Goal: Task Accomplishment & Management: Use online tool/utility

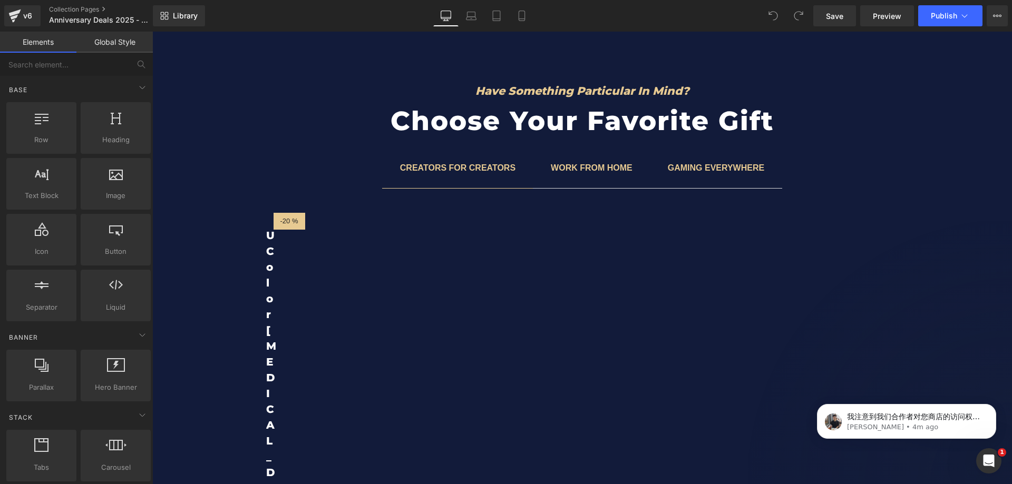
scroll to position [4244, 0]
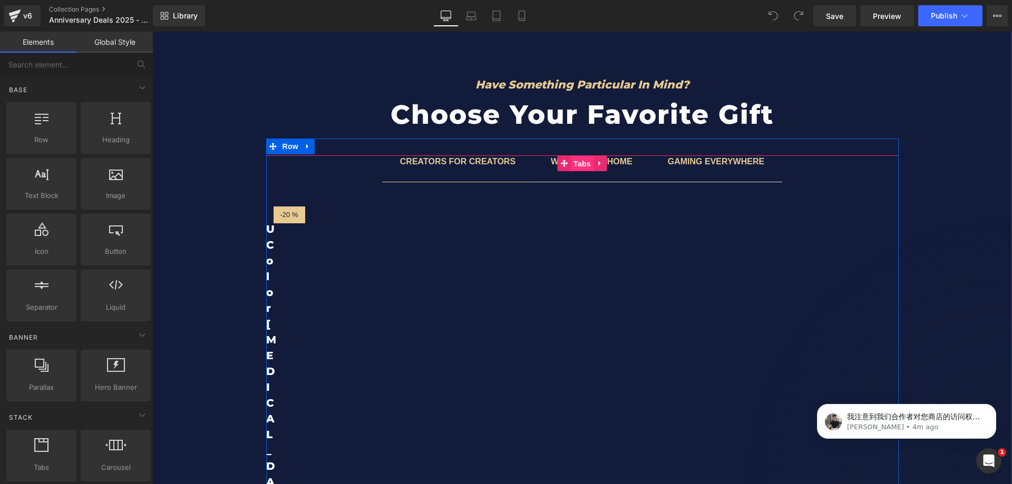
click at [576, 162] on span "Tabs" at bounding box center [582, 164] width 23 height 16
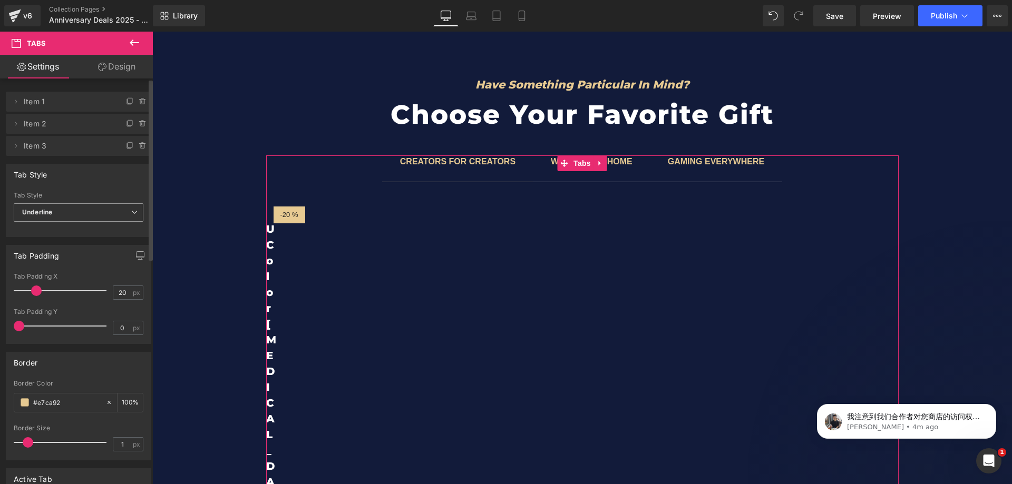
scroll to position [53, 0]
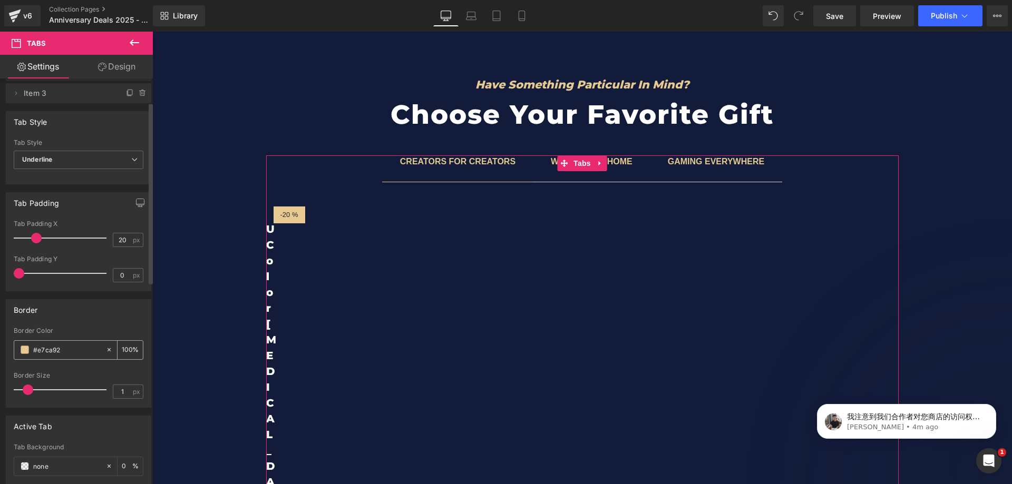
click at [19, 351] on div "#e7ca92" at bounding box center [59, 350] width 91 height 18
click at [24, 348] on span at bounding box center [25, 350] width 8 height 8
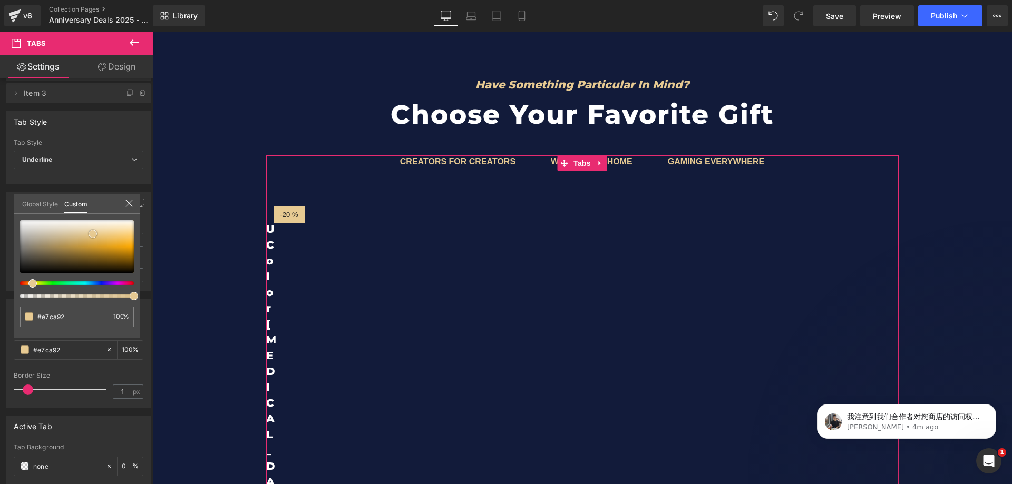
click at [20, 268] on div at bounding box center [77, 246] width 114 height 53
click at [32, 267] on div at bounding box center [77, 246] width 114 height 53
click at [89, 238] on span at bounding box center [93, 234] width 8 height 8
click at [35, 258] on div at bounding box center [77, 246] width 114 height 53
click at [51, 261] on div at bounding box center [77, 246] width 114 height 53
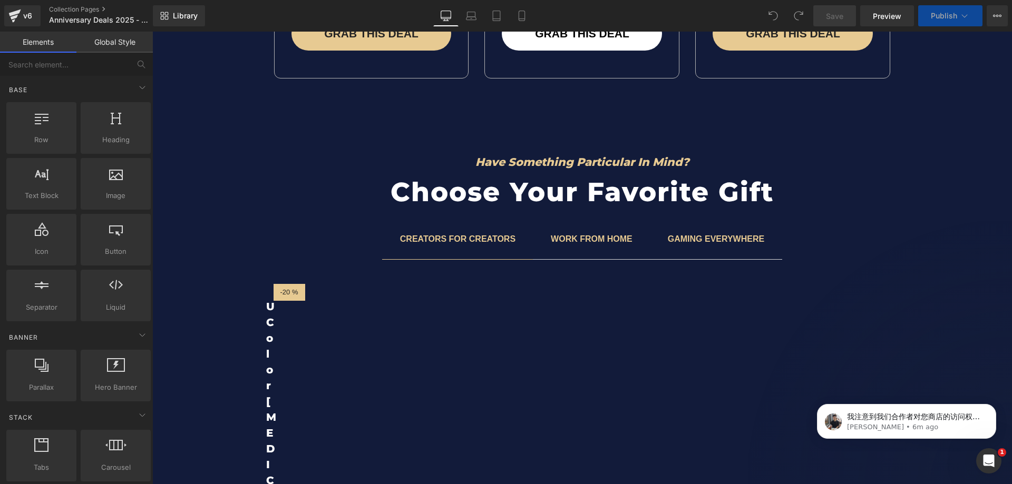
scroll to position [4163, 0]
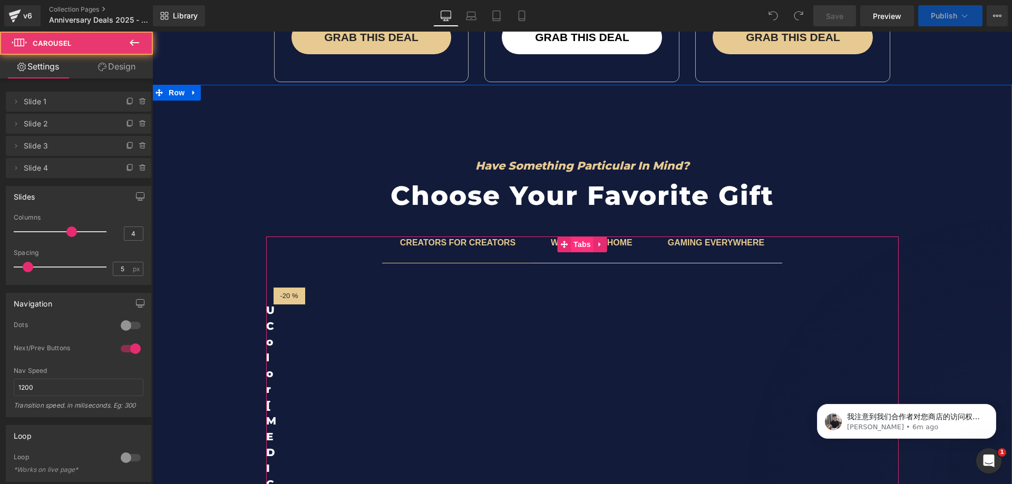
click at [574, 242] on span "Tabs" at bounding box center [582, 245] width 23 height 16
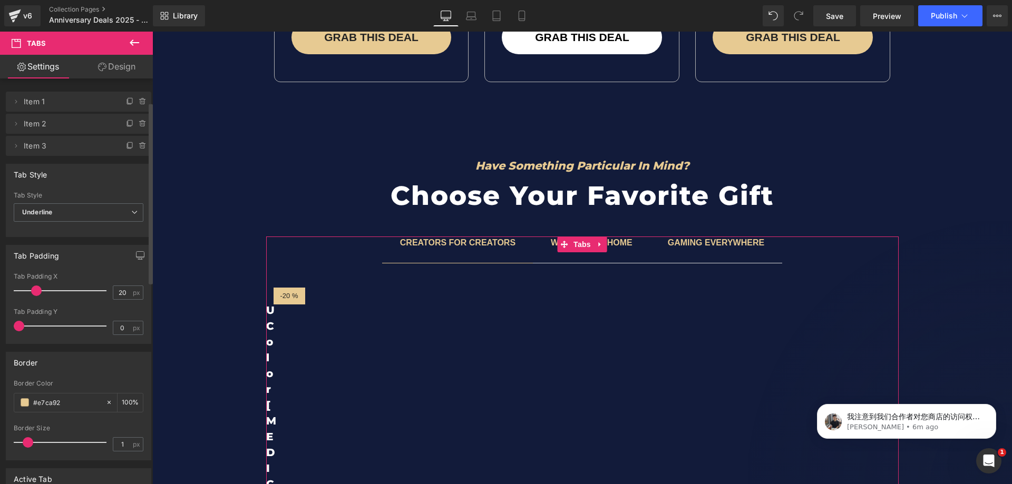
scroll to position [53, 0]
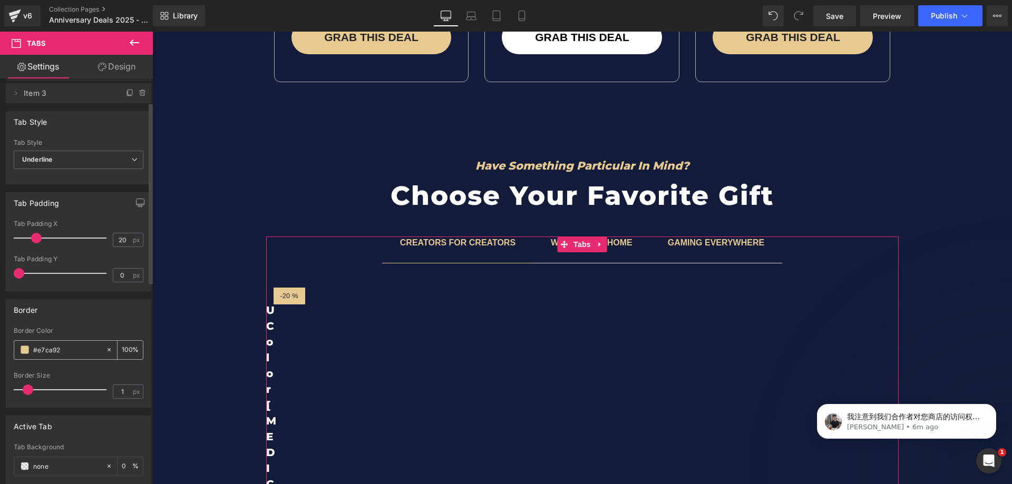
click at [106, 350] on icon at bounding box center [108, 349] width 7 height 7
click at [105, 350] on icon at bounding box center [108, 349] width 7 height 7
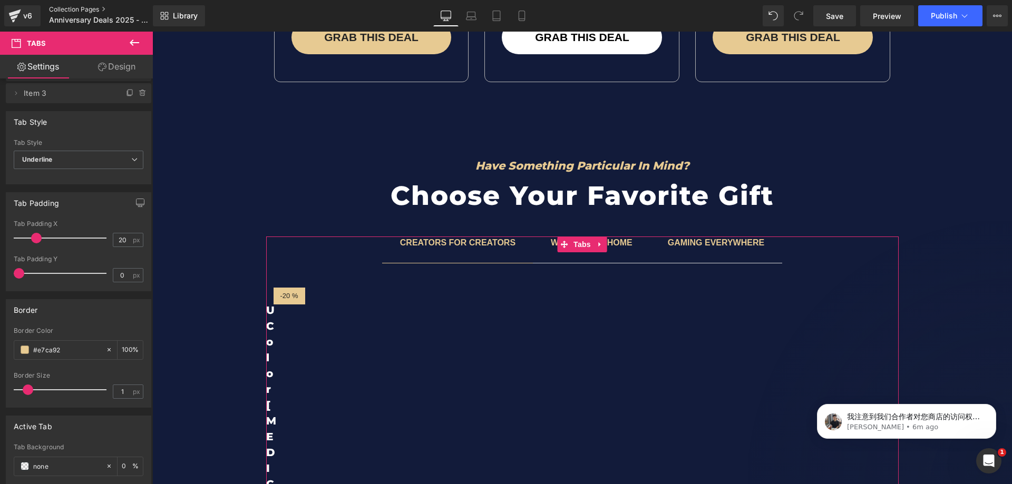
click at [105, 350] on icon at bounding box center [108, 349] width 7 height 7
click at [517, 145] on div "Have Something Particular In Mind? Heading Choose Your Favorite Gift Heading Row" at bounding box center [582, 179] width 632 height 82
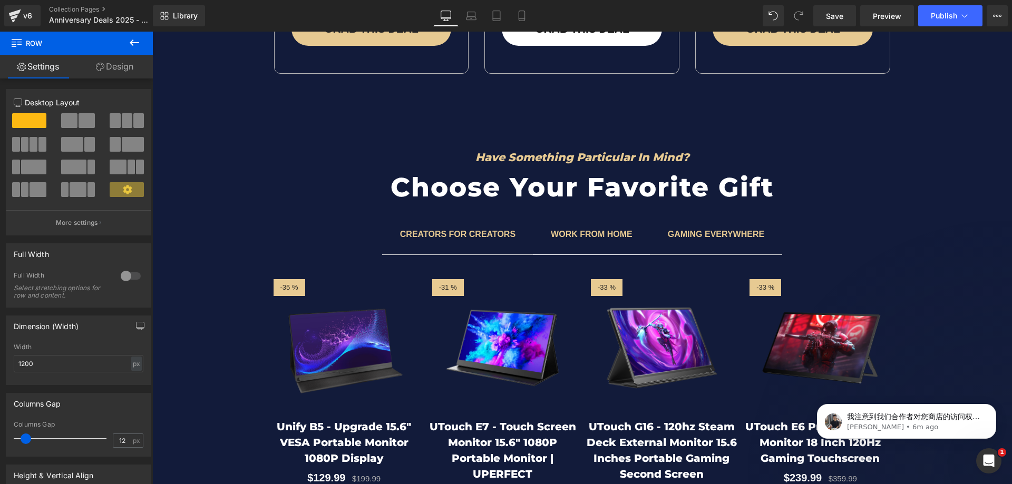
scroll to position [4163, 0]
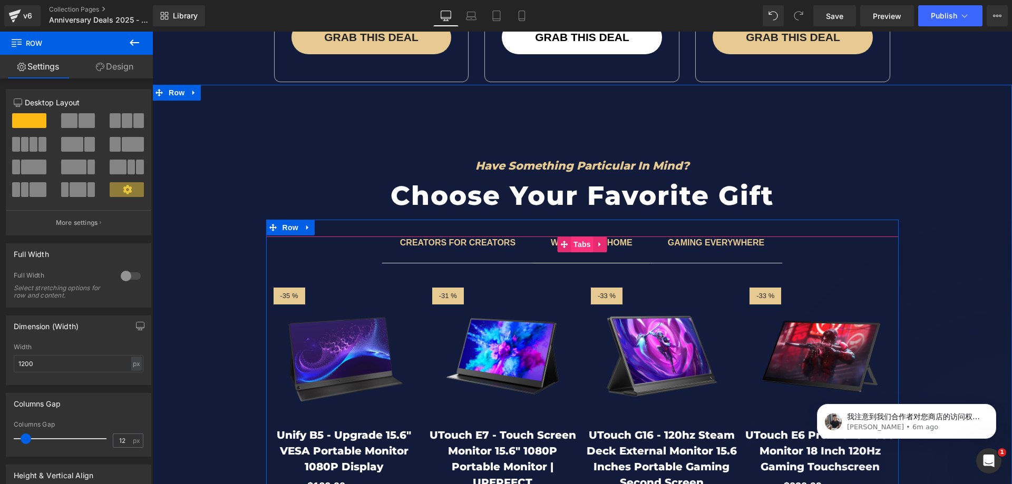
click at [578, 245] on span "Tabs" at bounding box center [582, 245] width 23 height 16
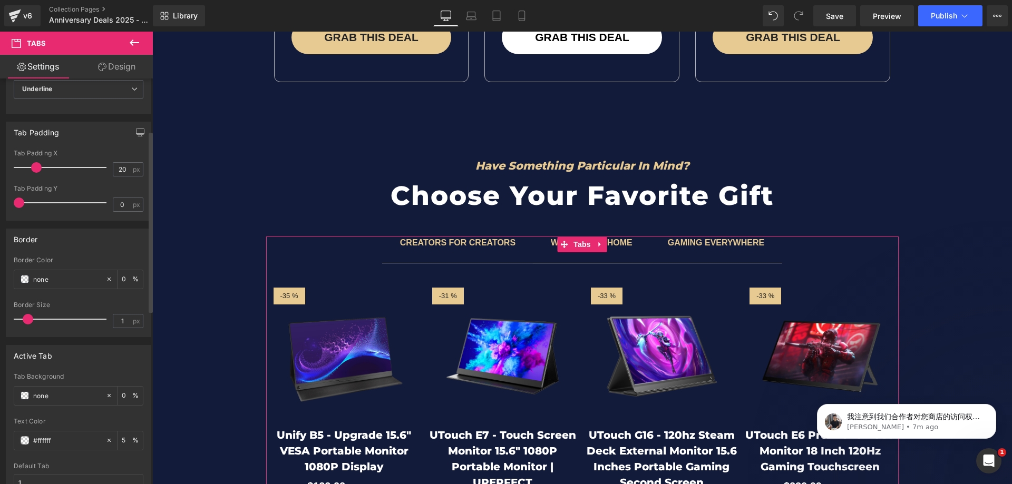
scroll to position [105, 0]
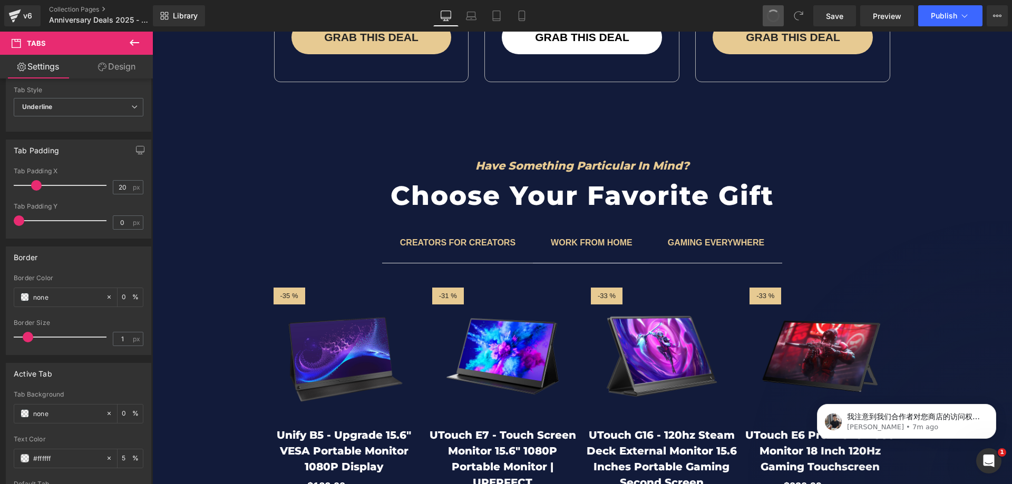
click at [778, 6] on button at bounding box center [773, 15] width 21 height 21
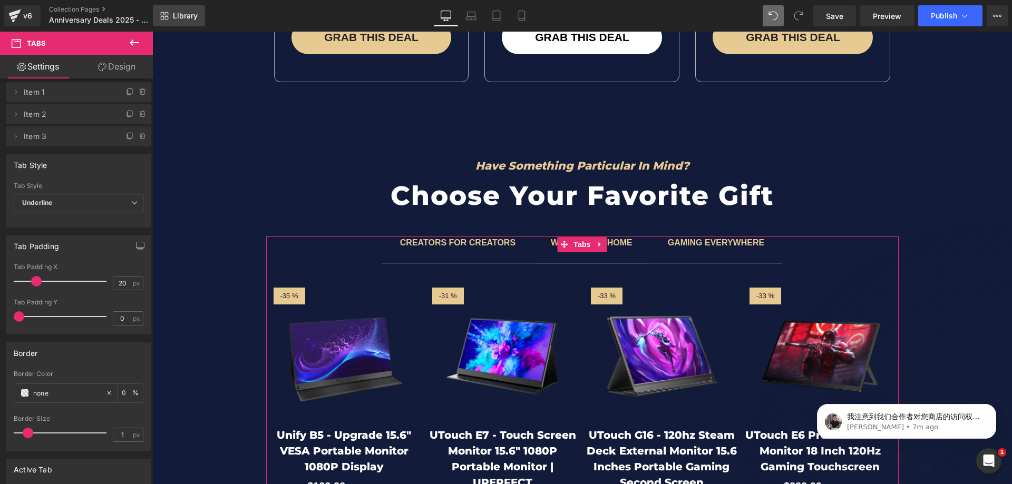
scroll to position [0, 0]
